Goal: Task Accomplishment & Management: Manage account settings

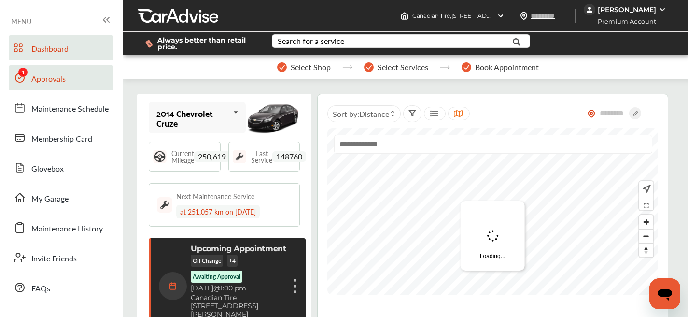
click at [59, 80] on span "Approvals" at bounding box center [48, 79] width 34 height 13
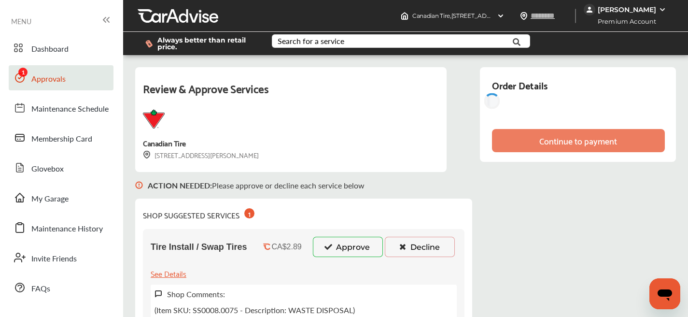
click at [357, 241] on button "Approve" at bounding box center [348, 247] width 70 height 20
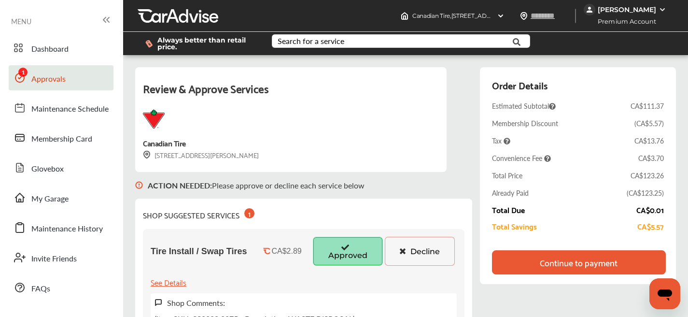
click at [550, 270] on div "Continue to payment" at bounding box center [579, 262] width 174 height 24
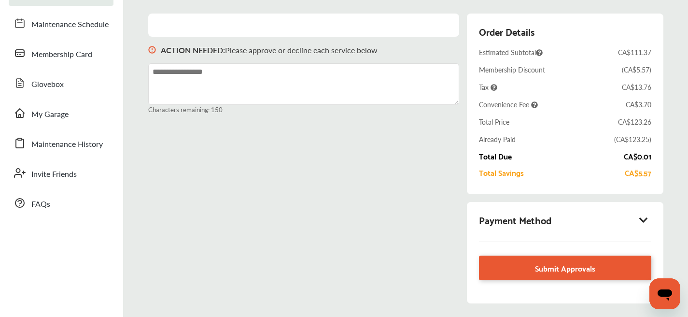
scroll to position [150, 0]
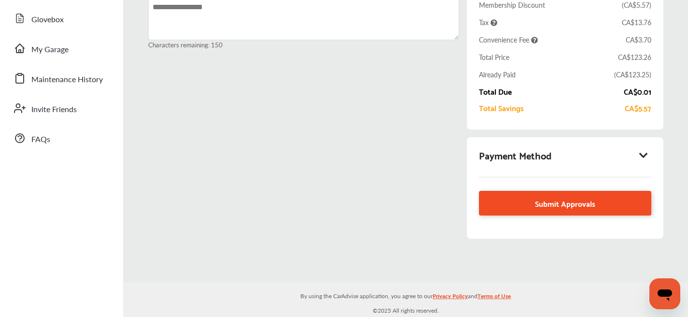
click at [557, 213] on link "Submit Approvals" at bounding box center [565, 203] width 172 height 25
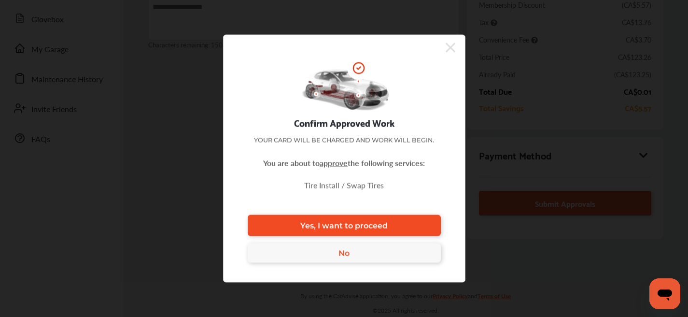
click at [432, 227] on link "Yes, I want to proceed" at bounding box center [344, 225] width 193 height 21
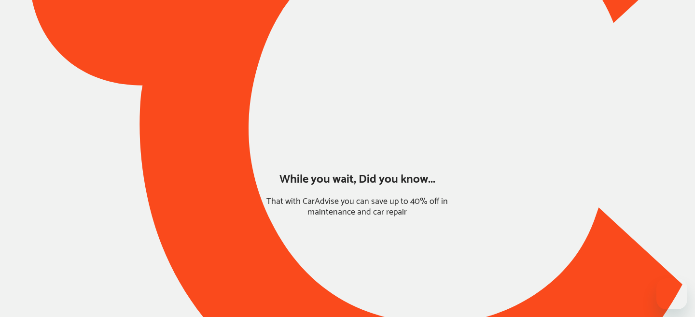
type input "*******"
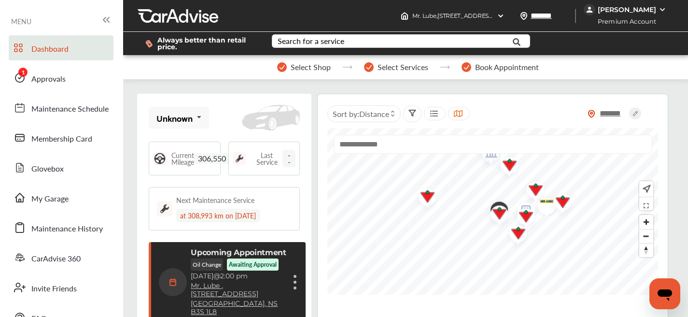
click at [595, 8] on img at bounding box center [590, 10] width 12 height 12
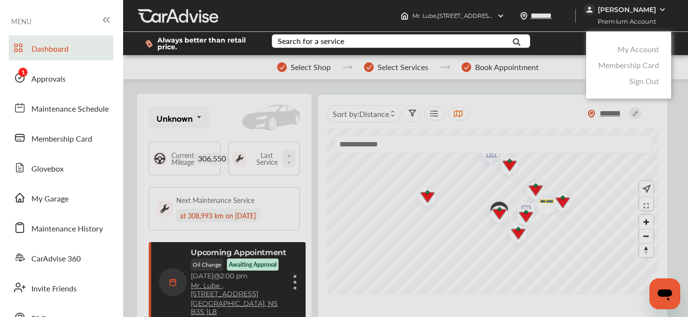
click at [632, 49] on link "My Account" at bounding box center [639, 48] width 42 height 11
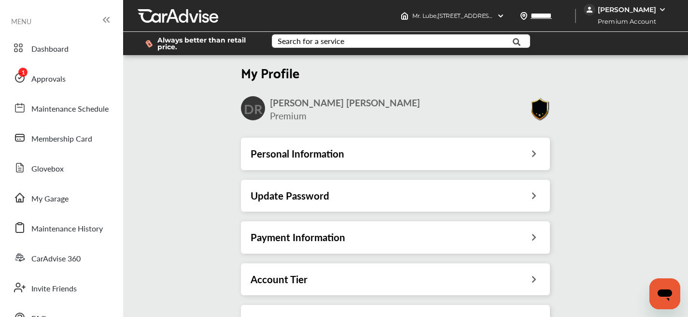
scroll to position [0, 0]
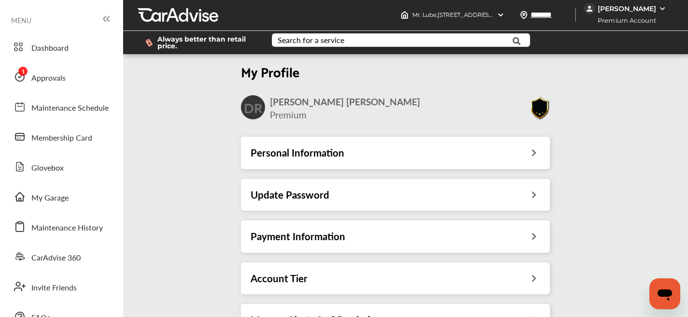
click at [455, 239] on div "Payment Information" at bounding box center [396, 236] width 290 height 13
